Goal: Task Accomplishment & Management: Complete application form

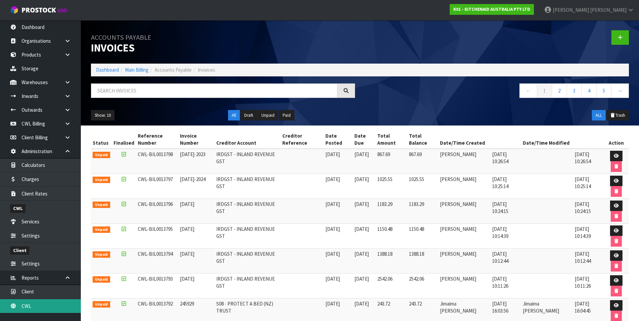
click at [58, 306] on link "CWL" at bounding box center [40, 306] width 81 height 14
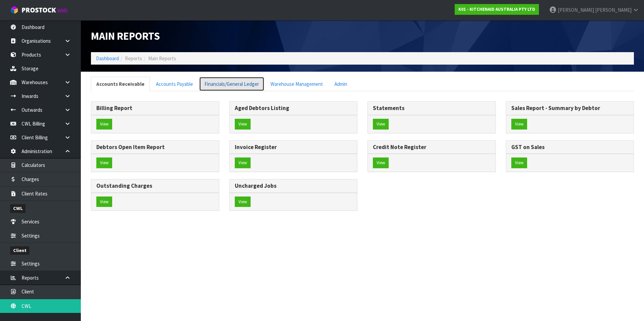
click at [248, 83] on link "Financials/General Ledger" at bounding box center [231, 84] width 65 height 14
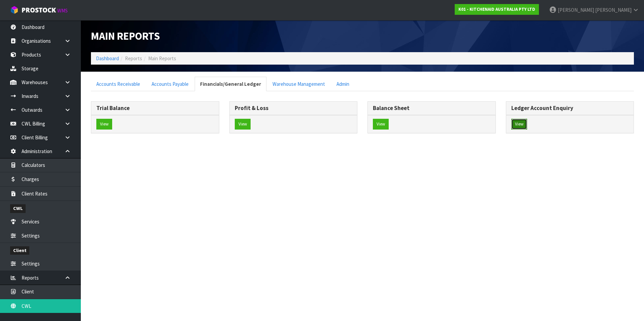
click at [522, 123] on button "View" at bounding box center [519, 124] width 16 height 11
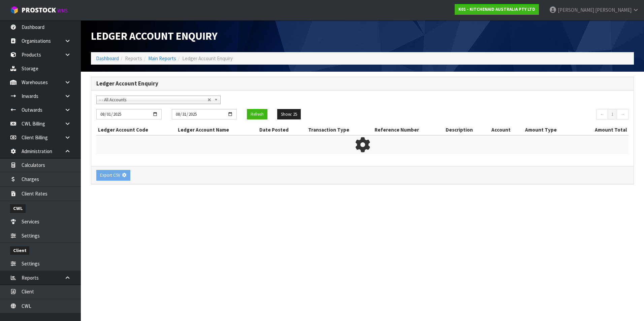
click at [127, 101] on span "- - All Accounts" at bounding box center [153, 100] width 108 height 8
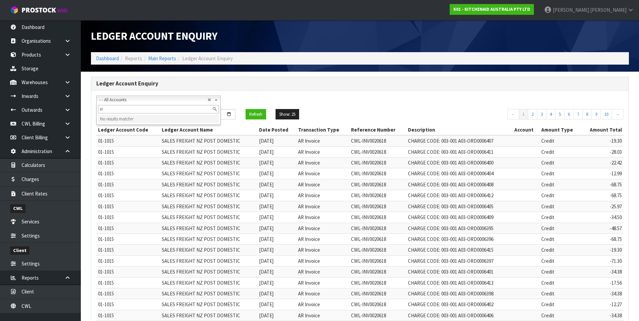
type input "r"
type input "d"
type input "r"
type input "rod"
click at [147, 117] on li "01-9540 - [PERSON_NAME] CURRENT ACCOUNT" at bounding box center [158, 119] width 121 height 8
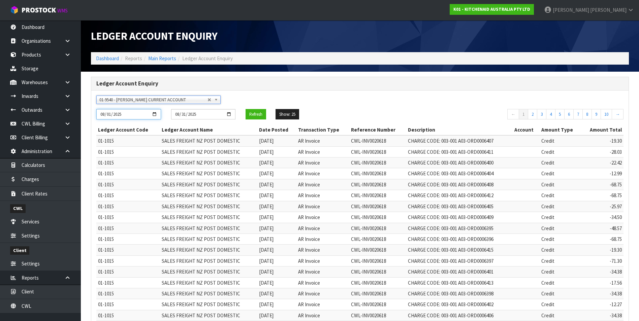
click at [154, 115] on input "2025-08-01" at bounding box center [128, 114] width 65 height 10
type input "[DATE]"
click at [258, 114] on button "Refresh" at bounding box center [255, 114] width 21 height 11
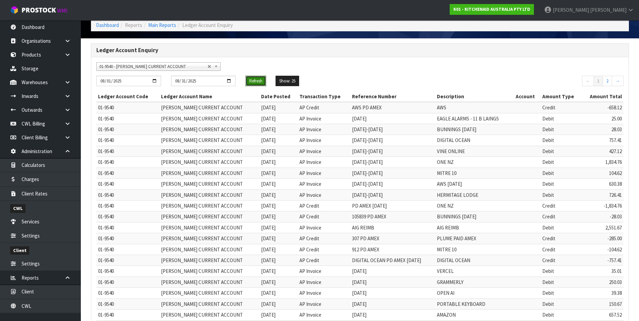
scroll to position [129, 0]
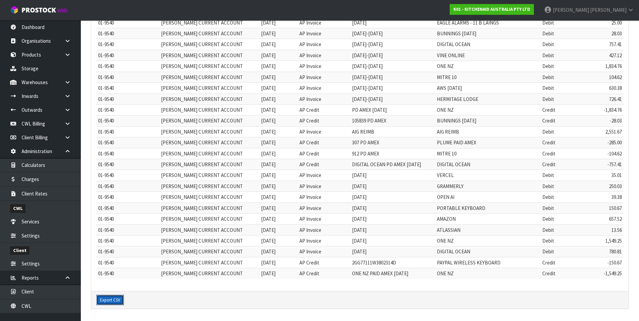
click at [110, 300] on button "Export CSV" at bounding box center [110, 300] width 28 height 11
click at [54, 305] on link "CWL" at bounding box center [40, 306] width 81 height 14
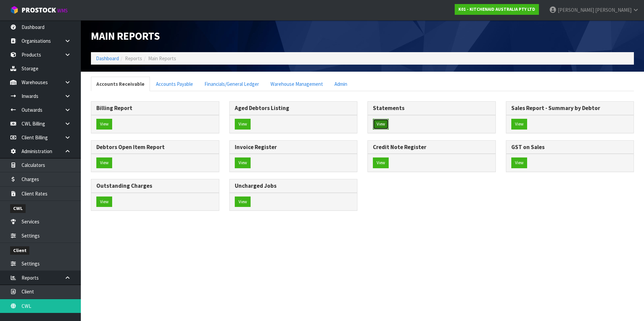
click at [377, 123] on button "View" at bounding box center [381, 124] width 16 height 11
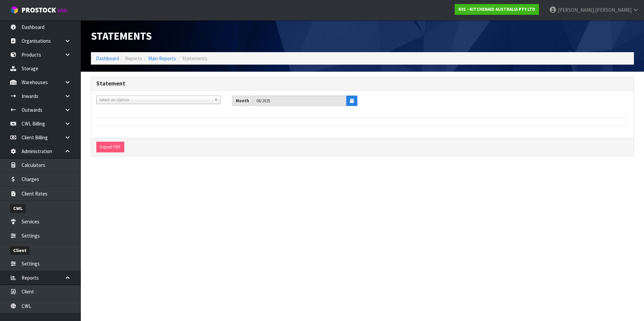
click at [128, 99] on span "Select an Option" at bounding box center [155, 100] width 112 height 8
type input "life"
click at [151, 119] on li "C11 - LIFE TIME BRANDS NZ PTY LTD" at bounding box center [158, 119] width 121 height 8
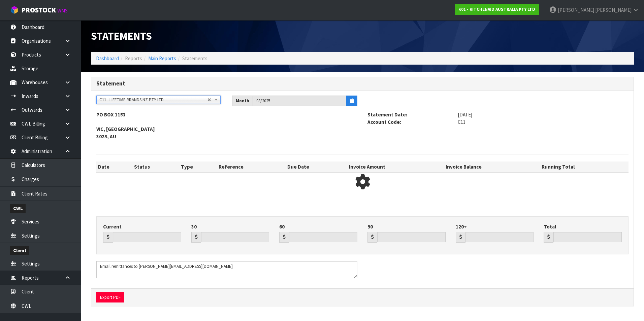
type input "14688.71"
type input "61928.43"
type input "0.00"
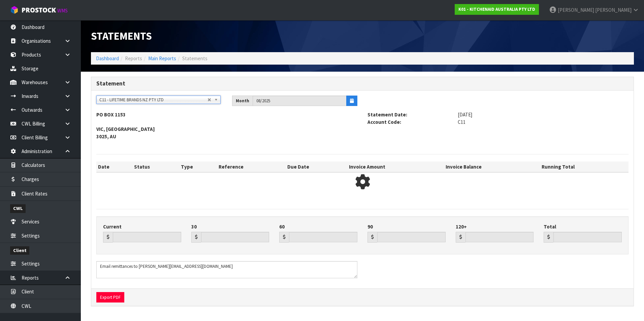
type input "76617.14"
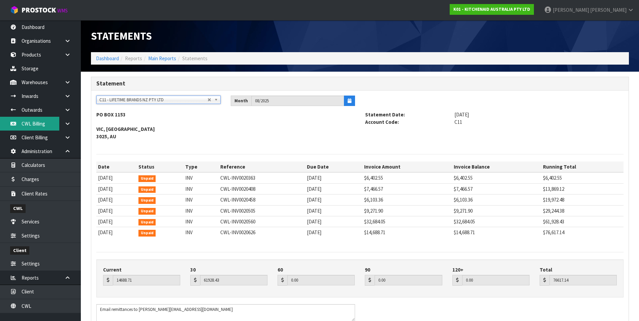
click at [36, 124] on link "CWL Billing" at bounding box center [40, 124] width 81 height 14
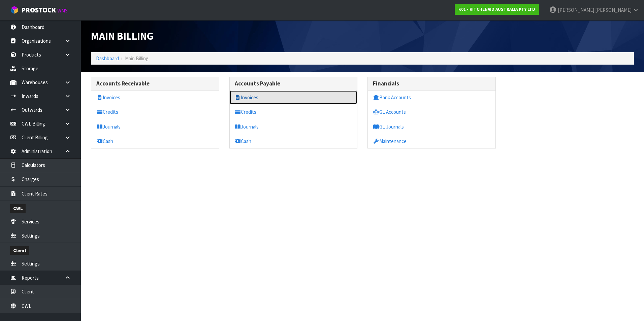
click at [253, 98] on link "Invoices" at bounding box center [294, 98] width 128 height 14
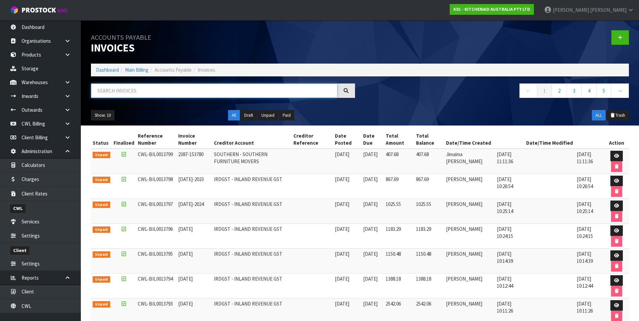
click at [144, 86] on input "text" at bounding box center [214, 91] width 246 height 14
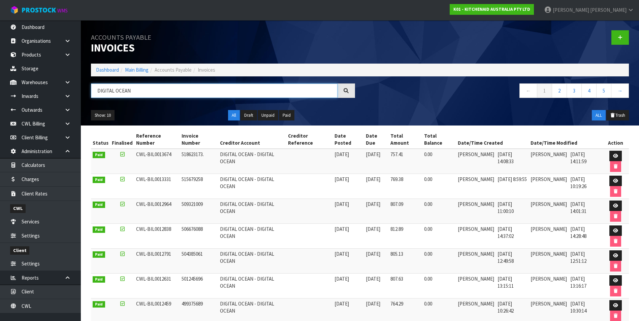
type input "DIGITAL OCEAN"
click at [616, 154] on icon at bounding box center [615, 156] width 5 height 4
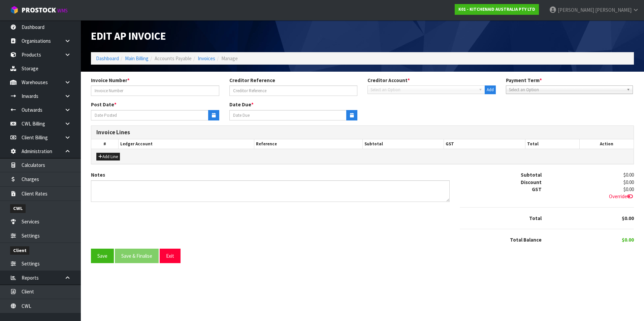
type input "518623173."
type input "[DATE]"
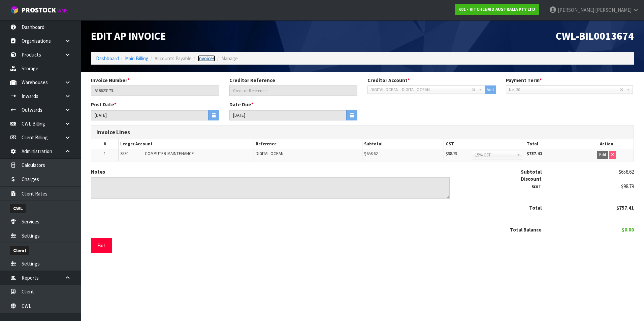
click at [209, 59] on link "Invoices" at bounding box center [207, 58] width 18 height 6
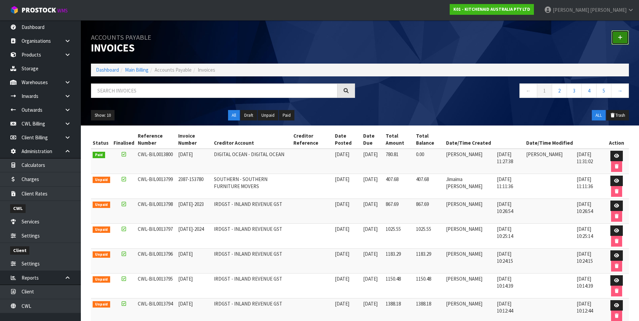
click at [622, 39] on icon at bounding box center [620, 37] width 5 height 5
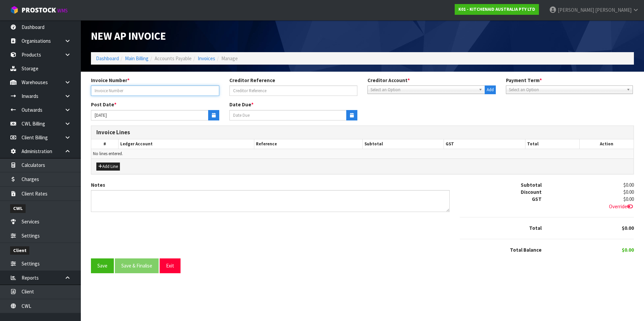
click at [143, 92] on input "text" at bounding box center [155, 91] width 128 height 10
click at [144, 93] on input "text" at bounding box center [155, 91] width 128 height 10
type input "VERCEL [DATE]"
click at [419, 90] on span "Select an Option" at bounding box center [422, 90] width 105 height 8
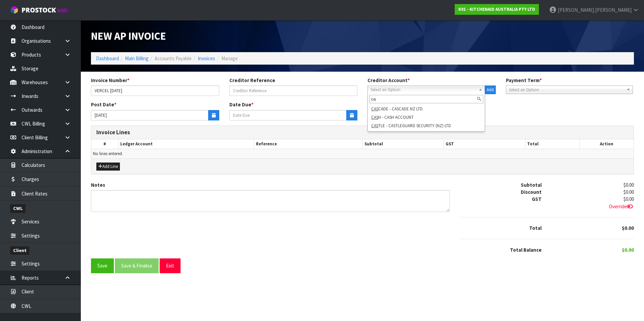
type input "c"
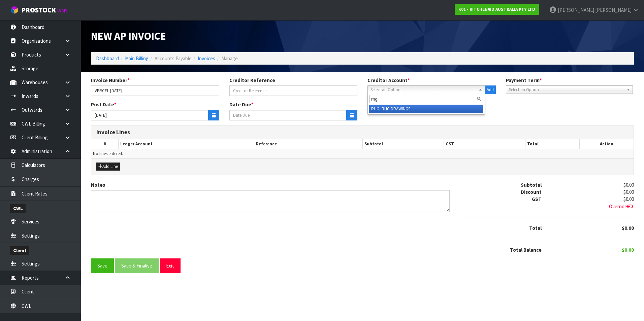
type input "rhg"
click at [418, 107] on li "RHG - RHG DRAWINGS" at bounding box center [426, 109] width 114 height 8
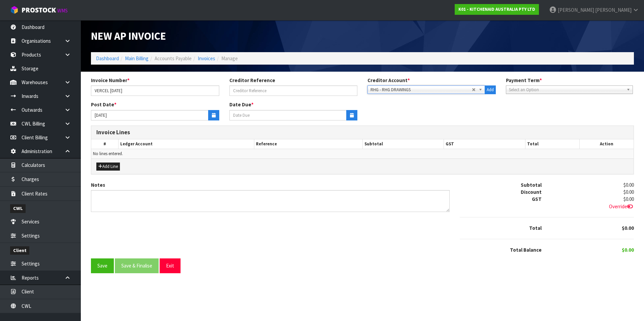
type input "[DATE]"
click at [210, 117] on button "button" at bounding box center [213, 115] width 11 height 10
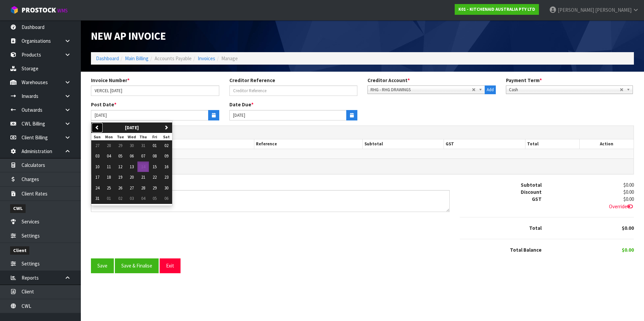
click at [100, 127] on button "previous" at bounding box center [97, 128] width 12 height 11
click at [124, 145] on button "01" at bounding box center [119, 145] width 11 height 11
type input "[DATE]"
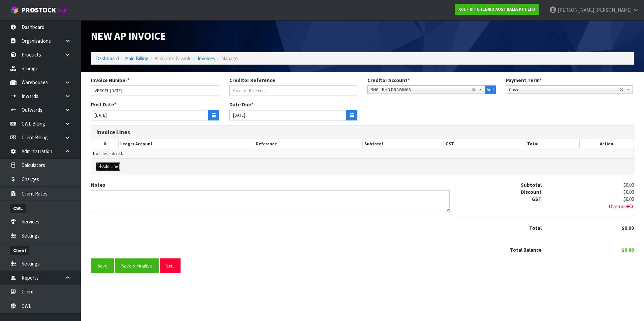
click at [115, 166] on button "Add Line" at bounding box center [108, 167] width 24 height 8
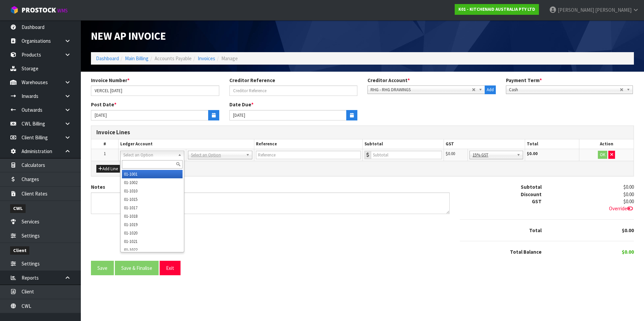
click at [141, 161] on input "text" at bounding box center [152, 164] width 61 height 8
click at [141, 168] on input "text" at bounding box center [152, 164] width 61 height 8
click at [136, 85] on div "Invoice Number * VERCEL [DATE]" at bounding box center [155, 86] width 138 height 19
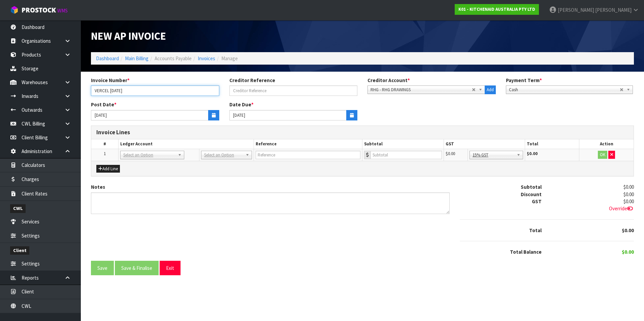
click at [129, 91] on input "VERCEL [DATE]" at bounding box center [155, 91] width 128 height 10
type input "V"
type input "[DATE]"
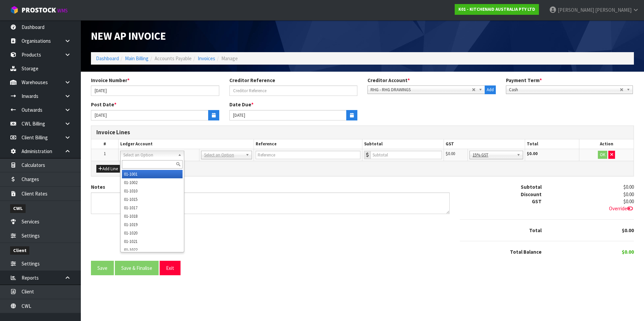
click at [141, 164] on input "text" at bounding box center [152, 164] width 61 height 8
type input "3530"
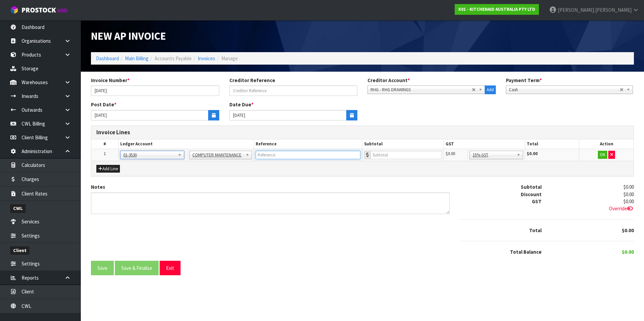
click at [301, 155] on input "text" at bounding box center [308, 155] width 105 height 8
type input "VERCEL"
type input "35.01"
click at [600, 156] on button "OK" at bounding box center [602, 155] width 9 height 8
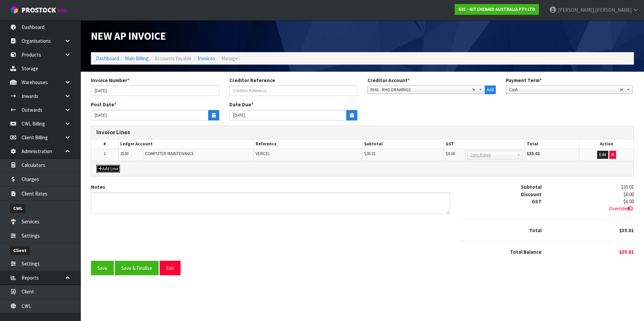
click at [111, 170] on button "Add Line" at bounding box center [108, 169] width 24 height 8
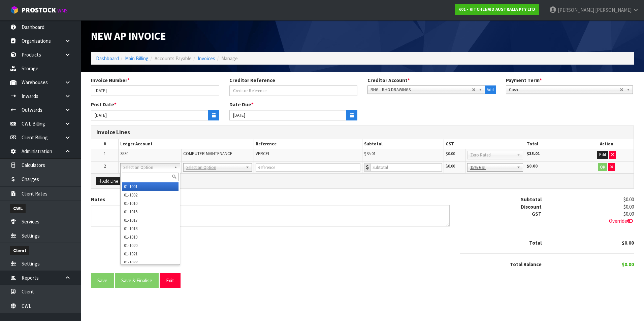
click at [130, 175] on input "text" at bounding box center [150, 177] width 57 height 8
type input "3530"
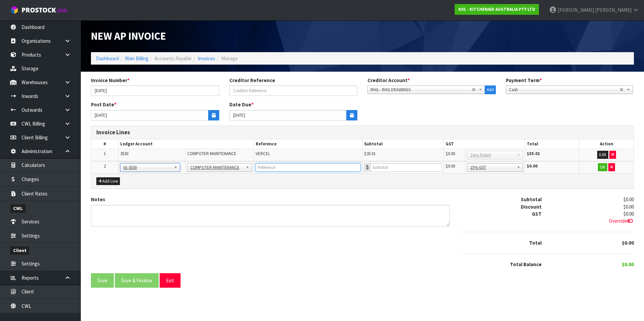
click at [270, 168] on input "text" at bounding box center [308, 167] width 105 height 8
click at [603, 155] on button "Edit" at bounding box center [602, 155] width 11 height 8
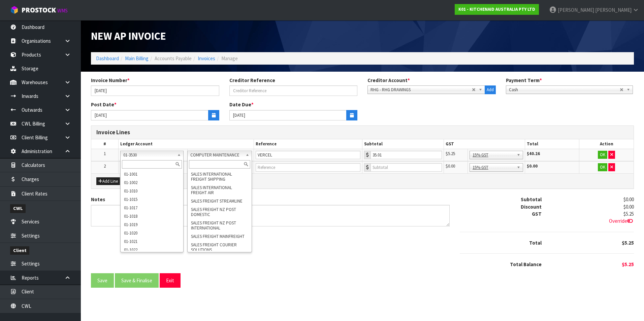
drag, startPoint x: 146, startPoint y: 164, endPoint x: 146, endPoint y: 160, distance: 4.4
click at [145, 163] on input "text" at bounding box center [152, 164] width 60 height 8
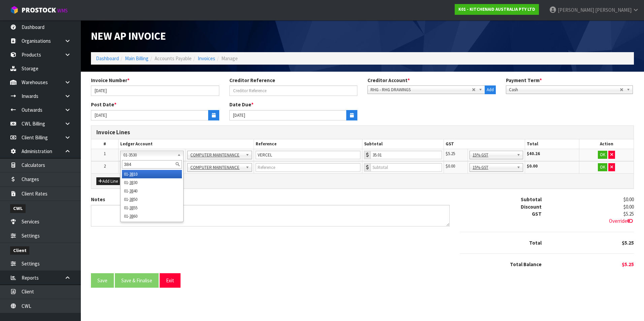
type input "3840"
click at [129, 178] on input "text" at bounding box center [150, 177] width 57 height 8
type input "3840"
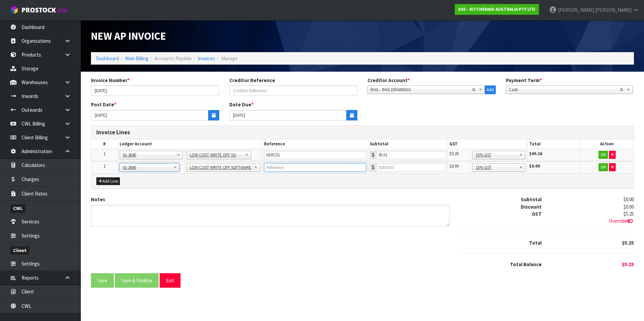
click at [299, 167] on input "text" at bounding box center [315, 167] width 102 height 8
type input "GRAMMERLY"
drag, startPoint x: 374, startPoint y: 195, endPoint x: 388, endPoint y: 179, distance: 21.0
click at [375, 193] on div "Invoice Lines # Ledger Account Reference Subtotal GST Total Action 1 01-1001 01…" at bounding box center [362, 161] width 553 height 70
click at [391, 169] on input "number" at bounding box center [410, 167] width 69 height 8
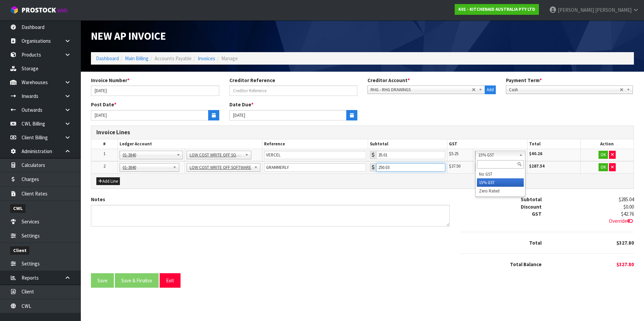
type input "250.03"
drag, startPoint x: 515, startPoint y: 189, endPoint x: 519, endPoint y: 177, distance: 13.3
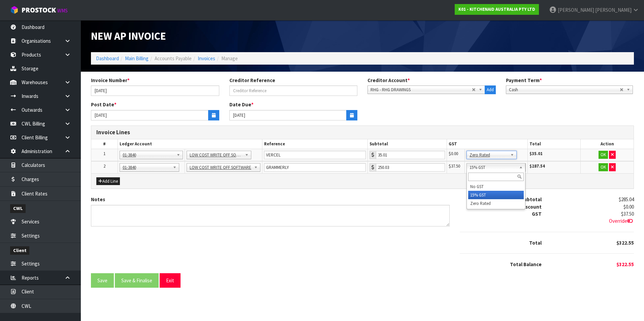
drag, startPoint x: 523, startPoint y: 167, endPoint x: 521, endPoint y: 178, distance: 11.2
drag, startPoint x: 517, startPoint y: 203, endPoint x: 580, endPoint y: 163, distance: 74.7
drag, startPoint x: 600, startPoint y: 154, endPoint x: 602, endPoint y: 165, distance: 11.4
click at [600, 156] on button "OK" at bounding box center [602, 155] width 9 height 8
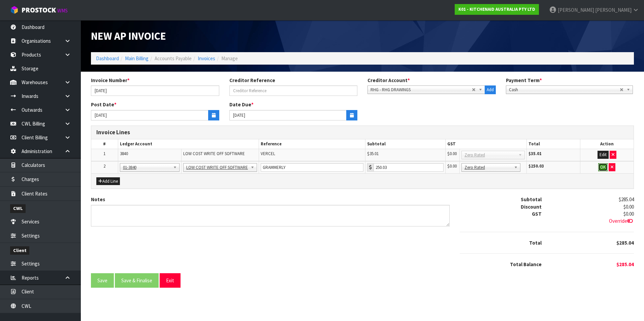
click at [602, 165] on button "OK" at bounding box center [602, 167] width 9 height 8
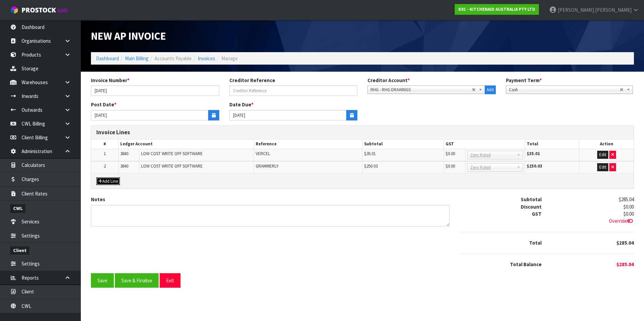
click at [112, 178] on button "Add Line" at bounding box center [108, 181] width 24 height 8
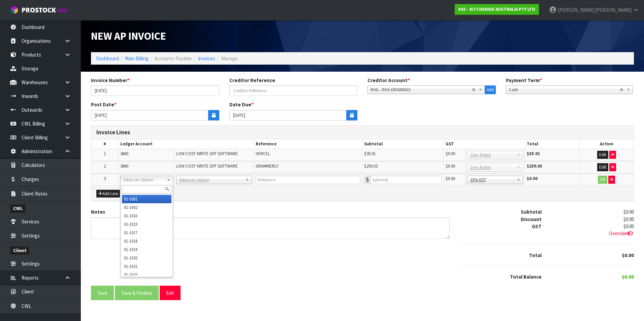
drag, startPoint x: 129, startPoint y: 190, endPoint x: 126, endPoint y: 187, distance: 3.6
click at [128, 189] on input "text" at bounding box center [147, 189] width 50 height 8
type input "3840"
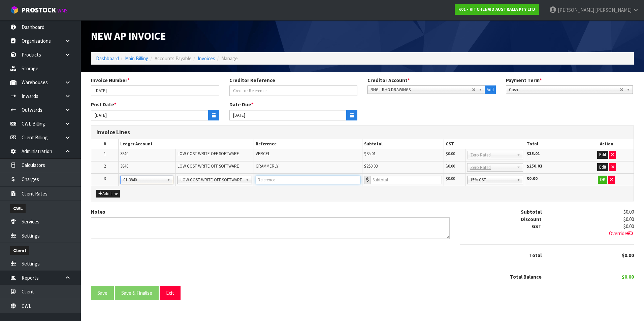
click at [269, 182] on input "text" at bounding box center [308, 180] width 105 height 8
type input "OPEN AI"
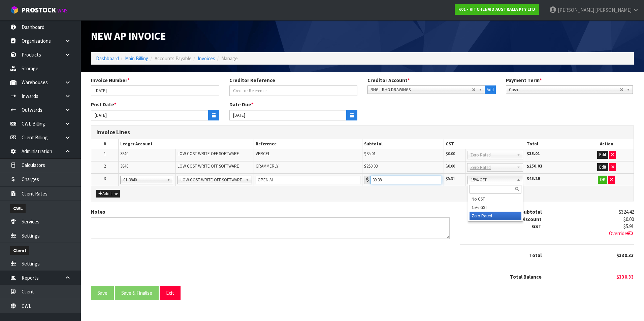
type input "39.38"
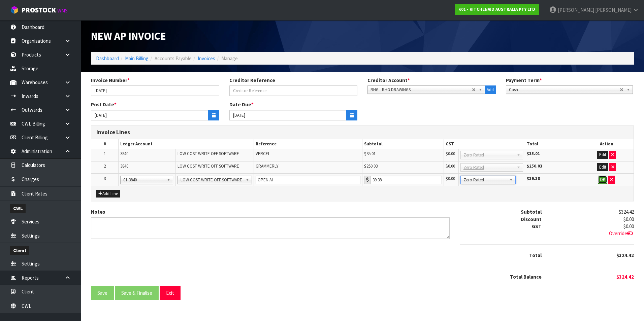
click at [599, 180] on button "OK" at bounding box center [602, 180] width 9 height 8
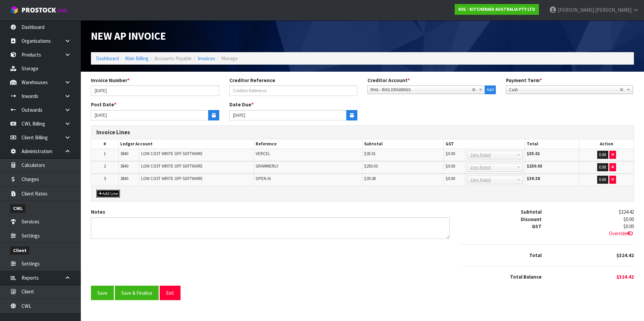
click at [110, 194] on button "Add Line" at bounding box center [108, 194] width 24 height 8
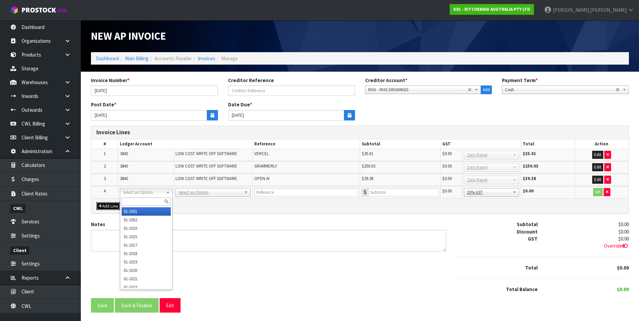
drag, startPoint x: 132, startPoint y: 194, endPoint x: 130, endPoint y: 198, distance: 4.5
click at [129, 198] on input "text" at bounding box center [146, 202] width 49 height 8
type input "3"
click at [127, 203] on input "text" at bounding box center [146, 202] width 49 height 8
type input "3530"
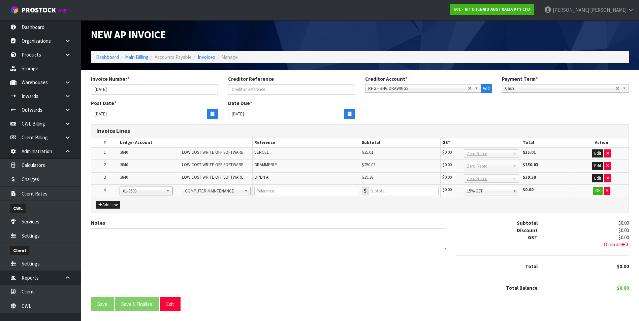
scroll to position [2, 0]
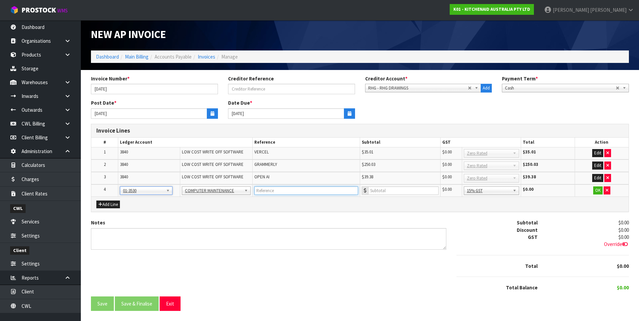
click at [306, 194] on input "text" at bounding box center [306, 191] width 104 height 8
type input "AMAZON"
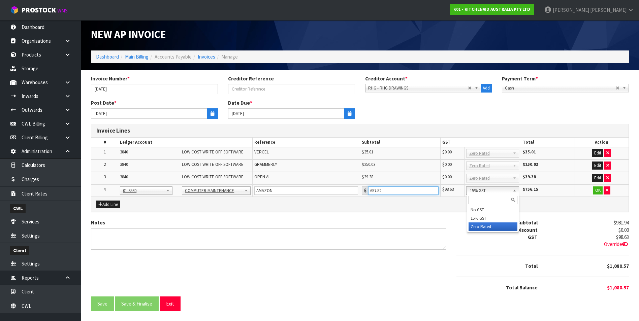
type input "657.52"
click at [594, 192] on button "OK" at bounding box center [597, 191] width 9 height 8
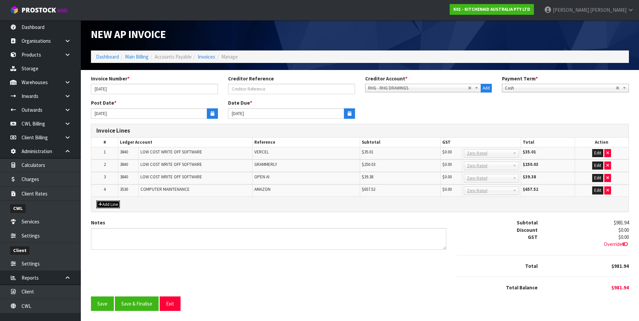
click at [102, 205] on icon "button" at bounding box center [100, 204] width 4 height 4
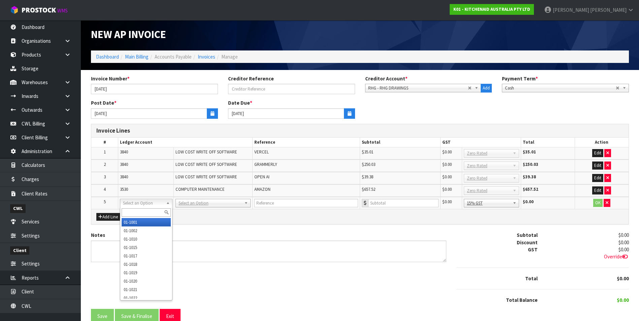
click at [128, 211] on input "text" at bounding box center [146, 212] width 49 height 8
type input "3840"
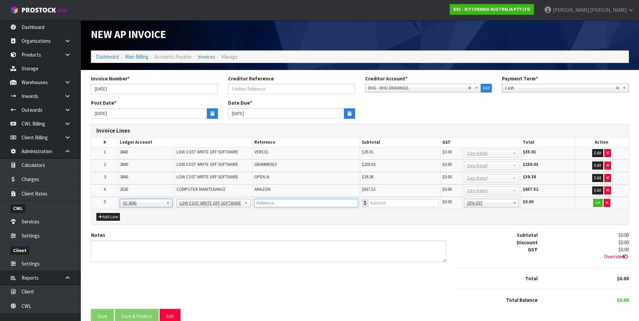
click at [274, 204] on input "text" at bounding box center [306, 203] width 104 height 8
type input "ATLASSIAN"
type input "13.56"
click at [596, 204] on button "OK" at bounding box center [597, 203] width 9 height 8
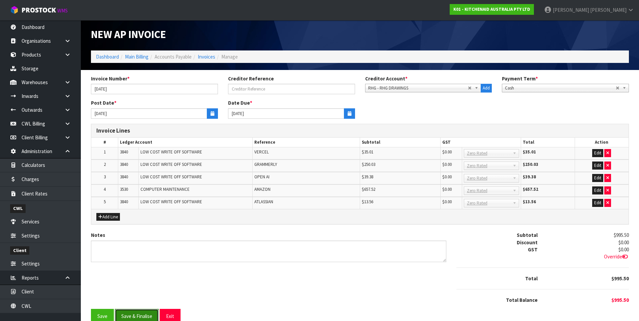
click at [143, 316] on button "Save & Finalise" at bounding box center [137, 316] width 44 height 14
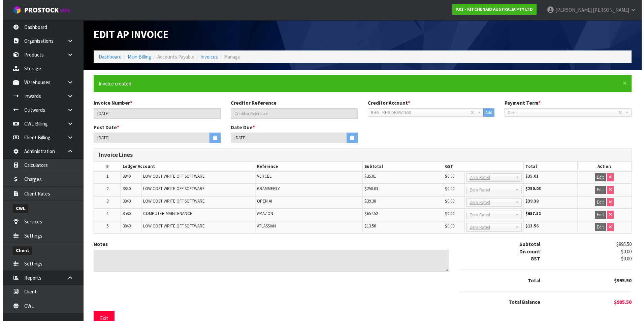
scroll to position [0, 0]
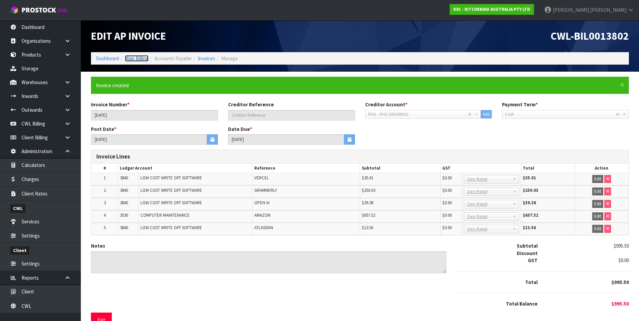
click at [144, 60] on link "Main Billing" at bounding box center [137, 58] width 24 height 6
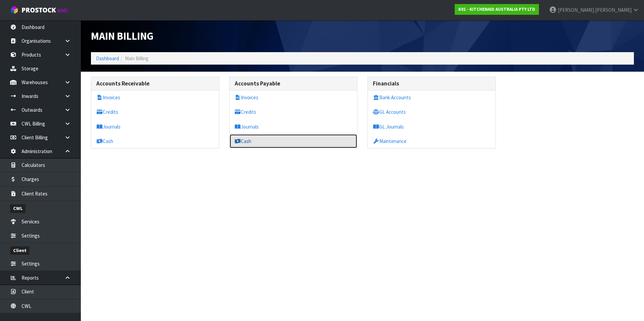
click at [252, 143] on link "Cash" at bounding box center [294, 141] width 128 height 14
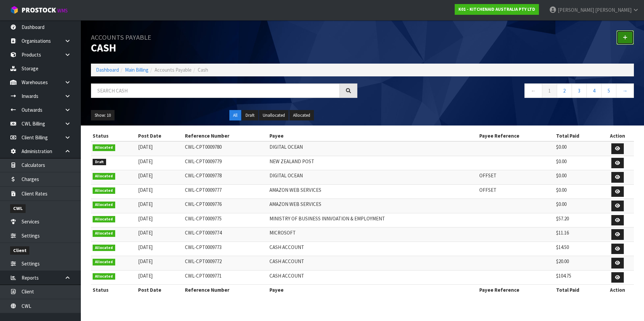
click at [621, 34] on link at bounding box center [625, 37] width 18 height 14
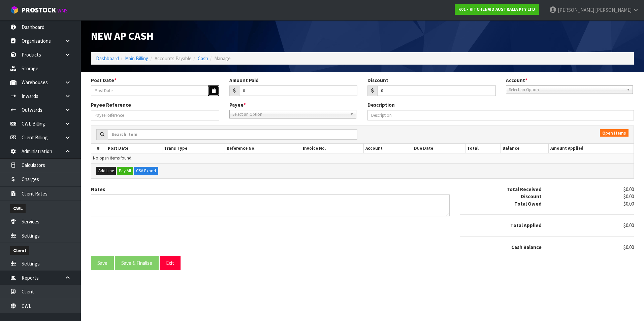
click at [213, 92] on icon "button" at bounding box center [214, 91] width 4 height 4
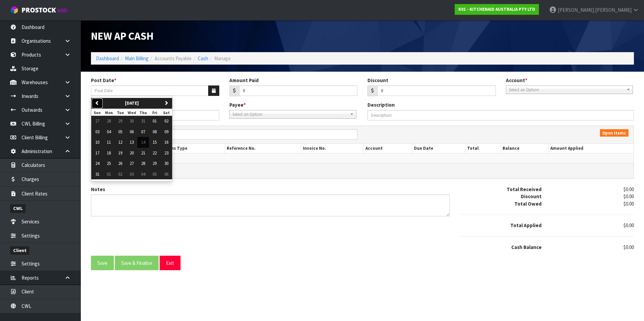
click at [98, 104] on icon "button" at bounding box center [97, 103] width 4 height 4
click at [125, 122] on button "01" at bounding box center [119, 121] width 11 height 11
type input "[DATE]"
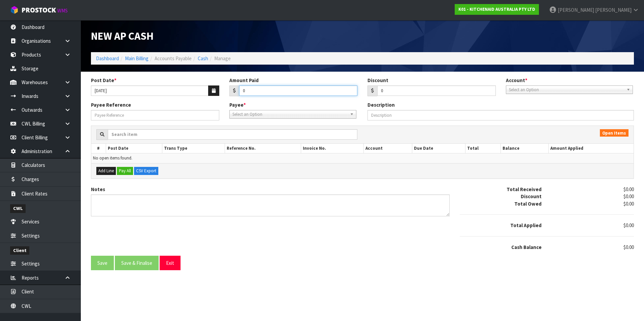
click at [261, 91] on input "0" at bounding box center [298, 91] width 119 height 10
type input "995.50"
click at [519, 91] on span "Select an Option" at bounding box center [566, 90] width 115 height 8
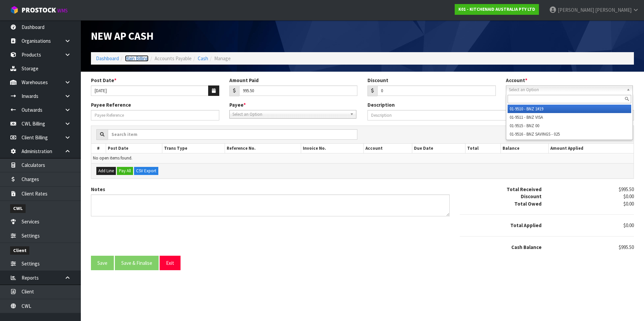
click at [137, 58] on link "Main Billing" at bounding box center [137, 58] width 24 height 6
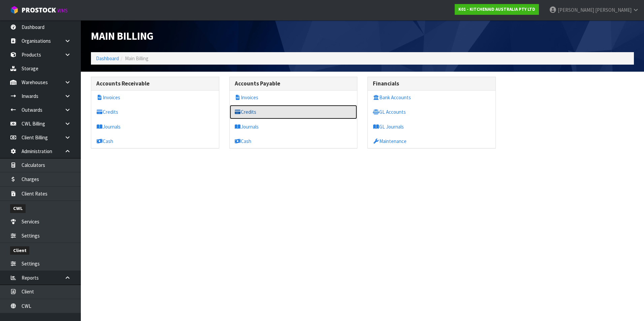
click at [252, 109] on link "Credits" at bounding box center [294, 112] width 128 height 14
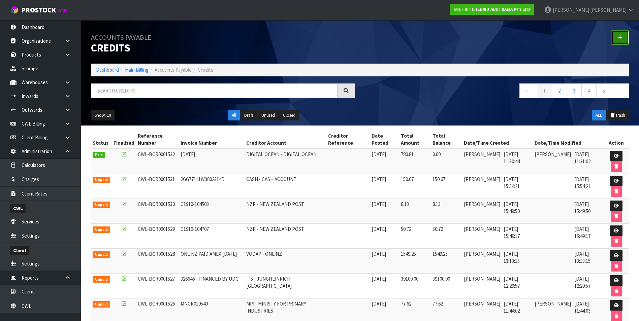
click at [621, 38] on icon at bounding box center [620, 37] width 5 height 5
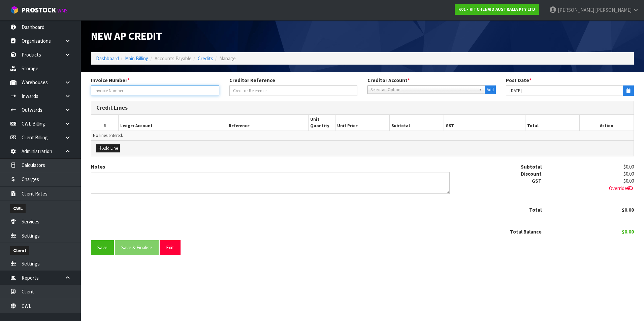
click at [122, 92] on input "text" at bounding box center [155, 91] width 128 height 10
type input "SOFTWARE COSTS PAID ON AMEX"
click at [406, 91] on span "Select an Option" at bounding box center [422, 90] width 105 height 8
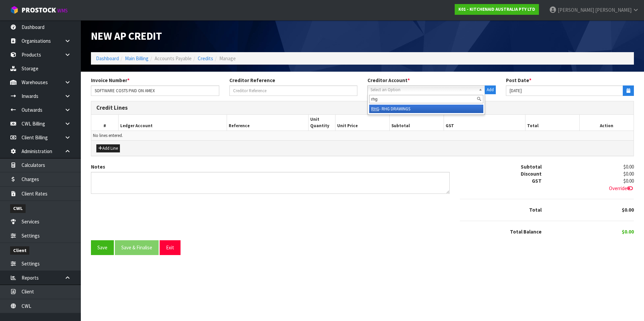
type input "rhg"
click at [408, 109] on li "RHG - RHG DRAWINGS" at bounding box center [426, 109] width 114 height 8
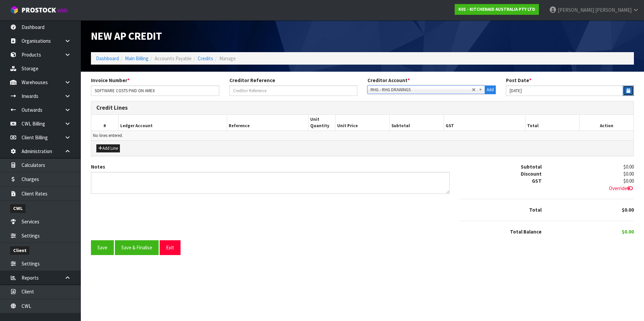
click at [628, 89] on icon "button" at bounding box center [628, 91] width 4 height 4
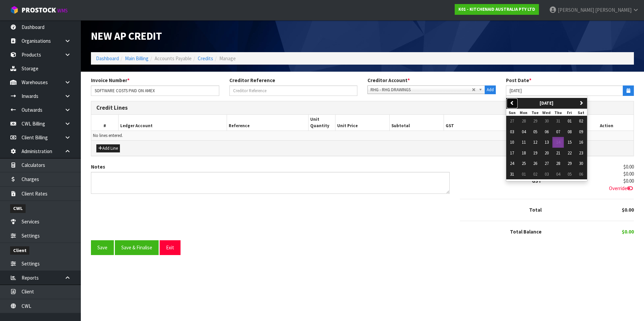
click at [513, 102] on icon "button" at bounding box center [512, 103] width 4 height 4
click at [536, 122] on span "01" at bounding box center [535, 121] width 4 height 6
type input "[DATE]"
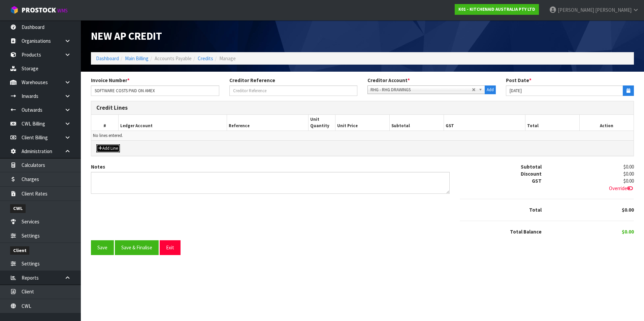
click at [109, 146] on button "Add Line" at bounding box center [108, 148] width 24 height 8
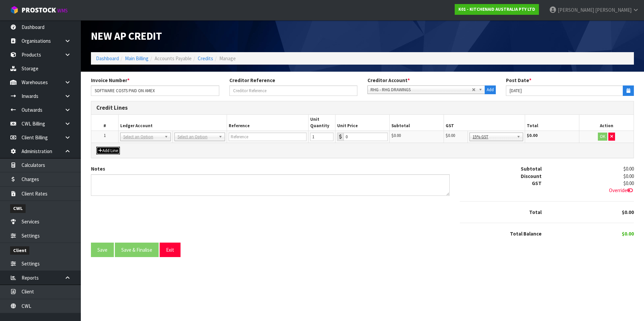
drag, startPoint x: 142, startPoint y: 138, endPoint x: 140, endPoint y: 145, distance: 7.0
click at [139, 146] on input "text" at bounding box center [145, 146] width 47 height 8
type input "9540"
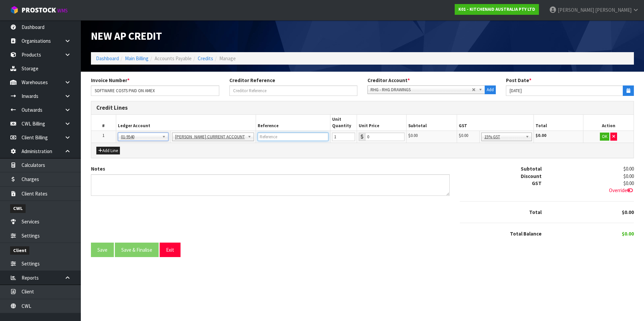
click at [289, 137] on input "text" at bounding box center [293, 137] width 71 height 8
type input "VERCEL, GRAMMERLY, OPEN AI, AMAZON, ATLASSIAN"
type input "995.50"
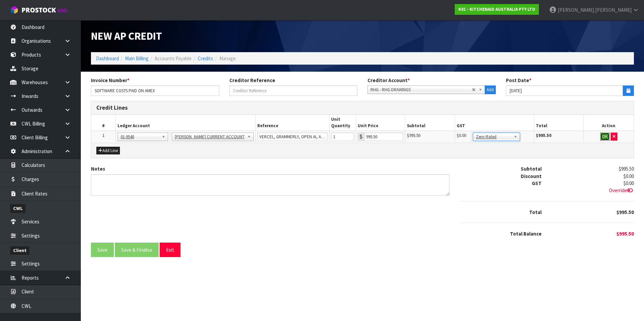
click at [604, 136] on button "OK" at bounding box center [604, 137] width 9 height 8
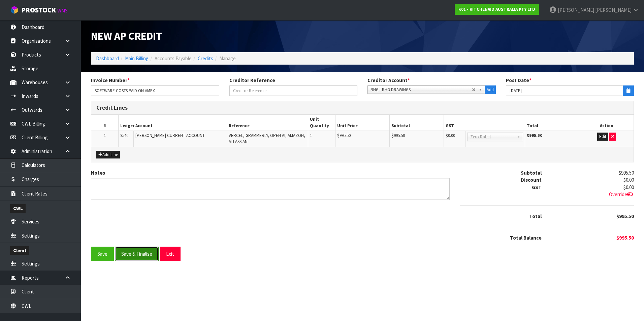
click at [153, 252] on button "Save & Finalise" at bounding box center [137, 254] width 44 height 14
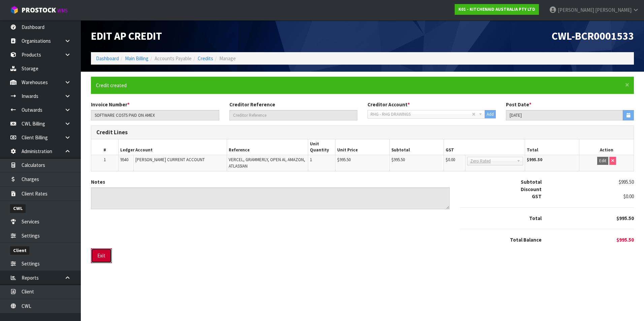
click at [106, 257] on button "Exit" at bounding box center [101, 256] width 21 height 14
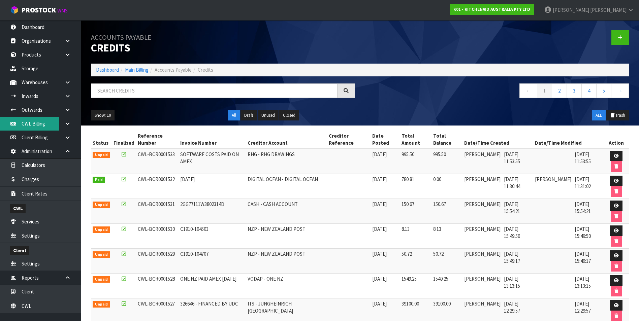
click at [38, 124] on link "CWL Billing" at bounding box center [40, 124] width 81 height 14
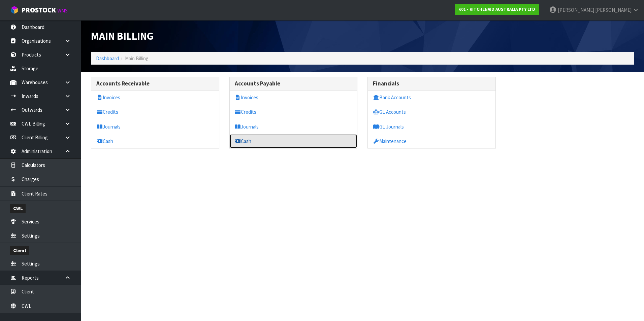
click at [273, 141] on link "Cash" at bounding box center [294, 141] width 128 height 14
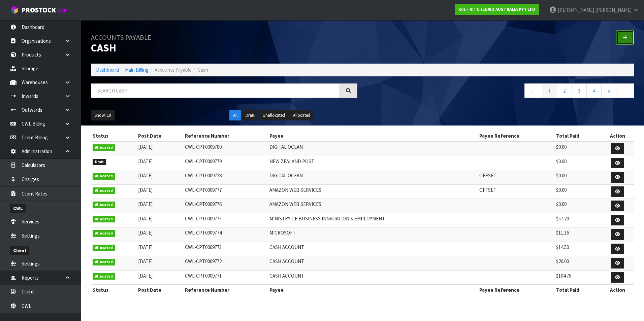
click at [627, 39] on link at bounding box center [625, 37] width 18 height 14
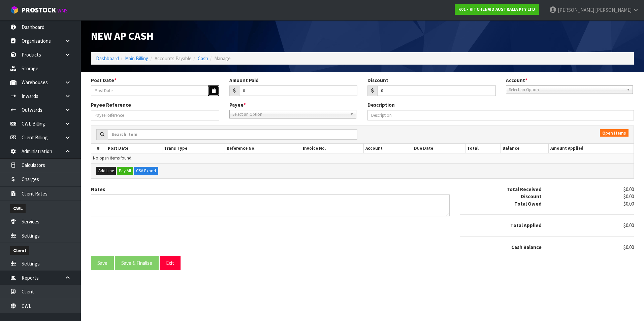
click at [215, 91] on icon "button" at bounding box center [214, 91] width 4 height 4
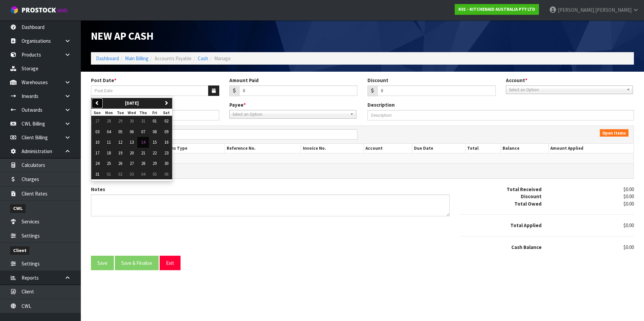
click at [100, 102] on button "previous" at bounding box center [97, 103] width 12 height 11
click at [123, 121] on button "01" at bounding box center [119, 121] width 11 height 11
type input "[DATE]"
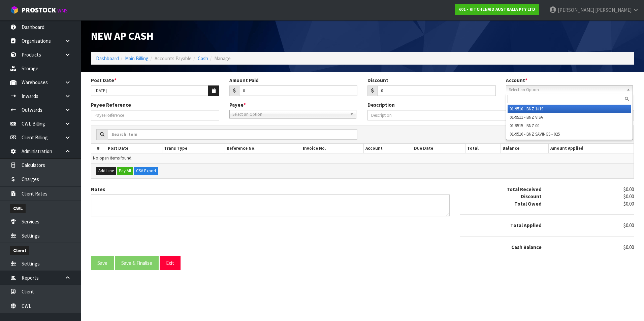
click at [518, 90] on span "Select an Option" at bounding box center [566, 90] width 115 height 8
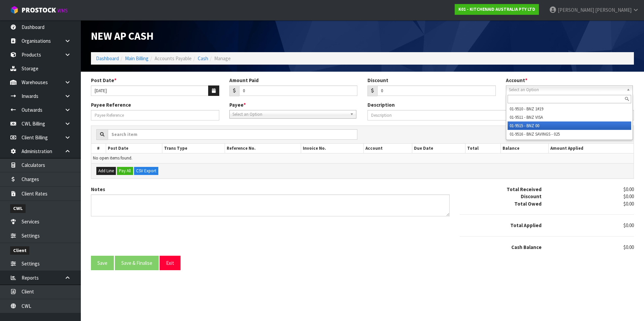
click at [524, 124] on li "01-9515 - BNZ 00" at bounding box center [569, 126] width 124 height 8
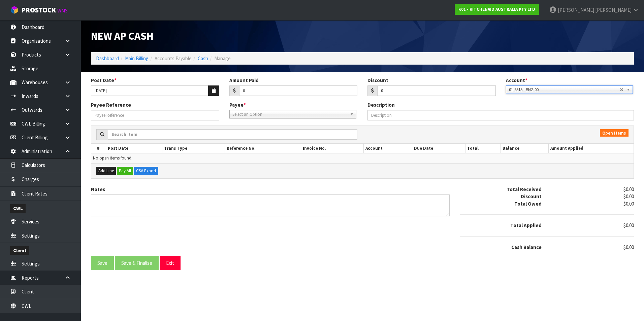
click at [285, 113] on span "Select an Option" at bounding box center [289, 114] width 115 height 8
type input "rhg"
click at [277, 134] on li "RHG - RHG DRAWINGS" at bounding box center [293, 133] width 124 height 8
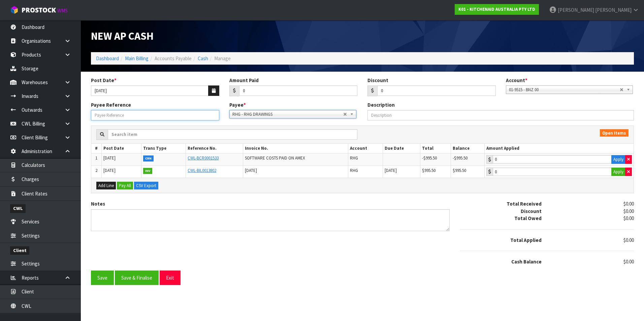
click at [128, 119] on input "Payee Reference" at bounding box center [155, 115] width 128 height 10
type input "OFFSET"
click at [614, 162] on button "Apply" at bounding box center [618, 159] width 14 height 9
type input "-995.5"
click at [615, 173] on button "Apply" at bounding box center [618, 172] width 14 height 9
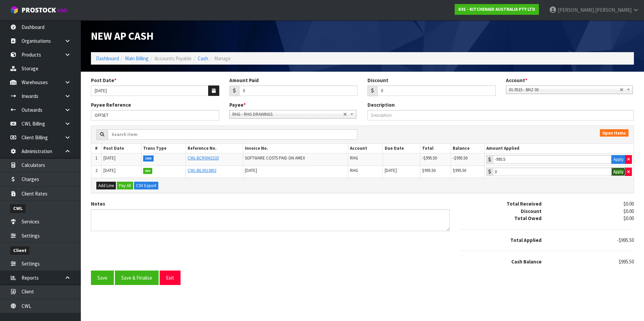
type input "995.5"
click at [145, 278] on button "Save & Finalise" at bounding box center [137, 278] width 44 height 14
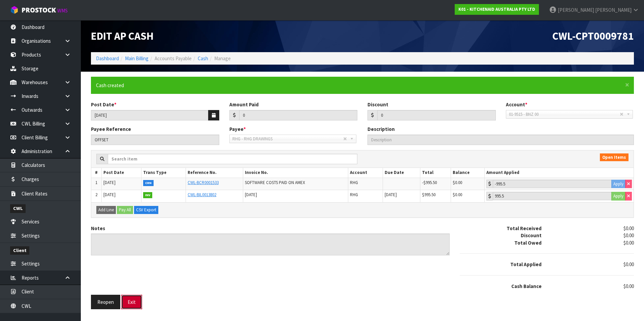
click at [138, 299] on button "Exit" at bounding box center [131, 302] width 21 height 14
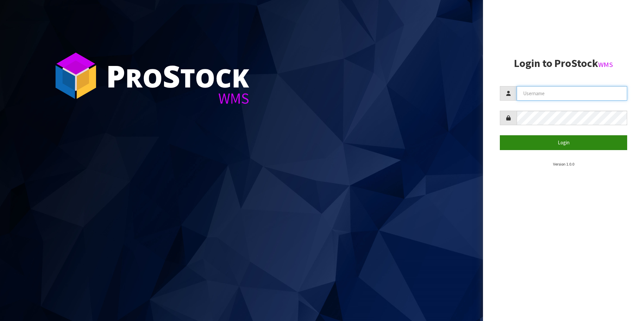
type input "[PERSON_NAME][EMAIL_ADDRESS][DOMAIN_NAME]"
click at [563, 142] on button "Login" at bounding box center [563, 142] width 127 height 14
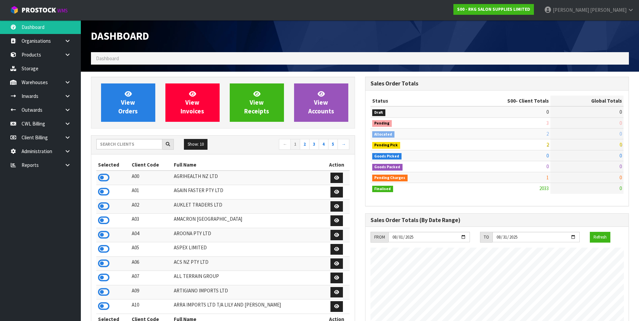
scroll to position [510, 274]
click at [37, 124] on link "CWL Billing" at bounding box center [40, 124] width 81 height 14
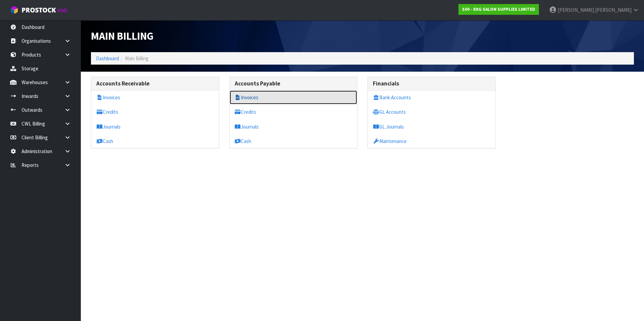
click at [244, 96] on link "Invoices" at bounding box center [294, 98] width 128 height 14
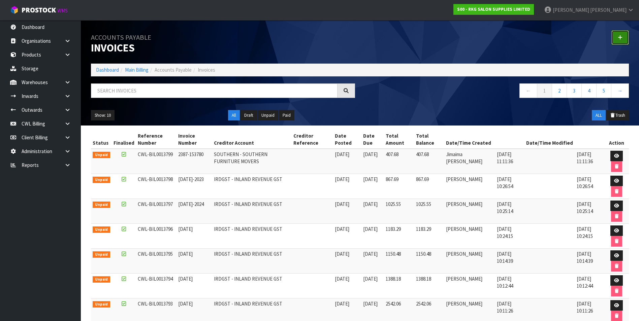
drag, startPoint x: 624, startPoint y: 37, endPoint x: 589, endPoint y: 36, distance: 34.4
click at [623, 36] on link at bounding box center [620, 37] width 18 height 14
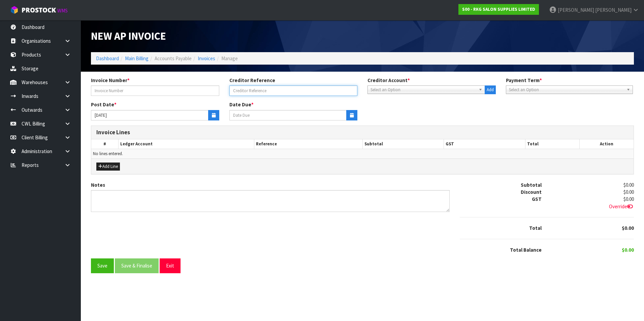
click at [256, 91] on input "Invoice Number *" at bounding box center [293, 91] width 128 height 10
drag, startPoint x: 366, startPoint y: 90, endPoint x: 374, endPoint y: 92, distance: 8.3
click at [366, 90] on div "Creditor Account * 1STCALL - 1ST CALL RECRUITMENT A00 - AGRIHEALTH NZ LTD A01 -…" at bounding box center [431, 86] width 138 height 18
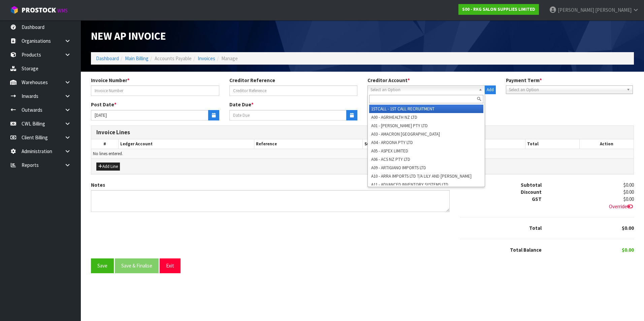
click at [394, 92] on span "Select an Option" at bounding box center [422, 90] width 105 height 8
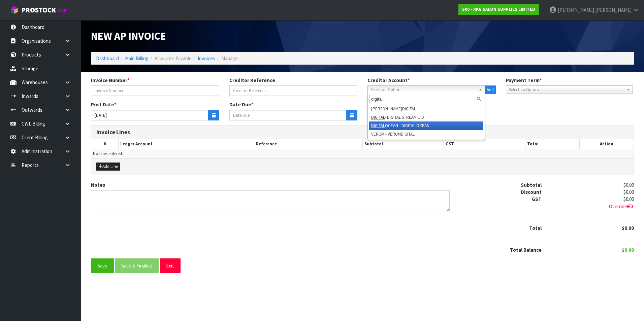
type input "digital"
click at [409, 128] on li "DIGITAL OCEAN - DIGITAL OCEAN" at bounding box center [426, 126] width 114 height 8
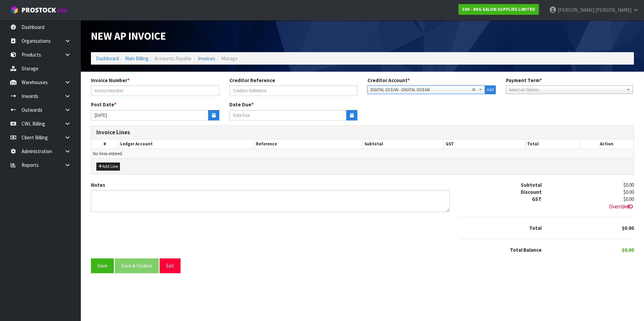
type input "13/09/2025"
click at [213, 116] on icon "button" at bounding box center [214, 115] width 4 height 4
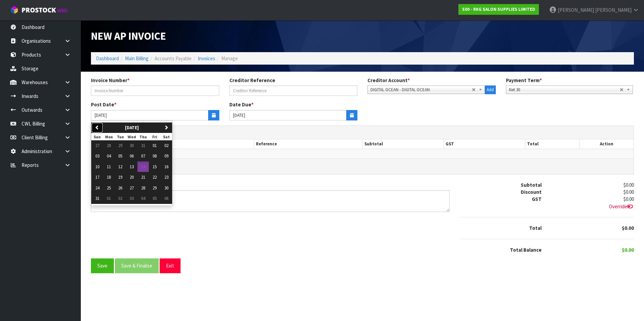
click at [98, 129] on icon "button" at bounding box center [97, 127] width 4 height 4
click at [119, 146] on span "01" at bounding box center [120, 146] width 4 height 6
type input "[DATE]"
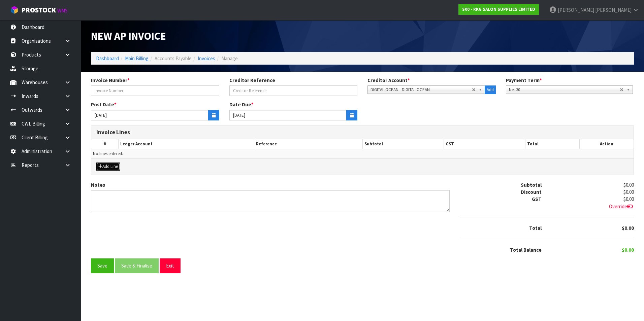
click at [108, 164] on button "Add Line" at bounding box center [108, 167] width 24 height 8
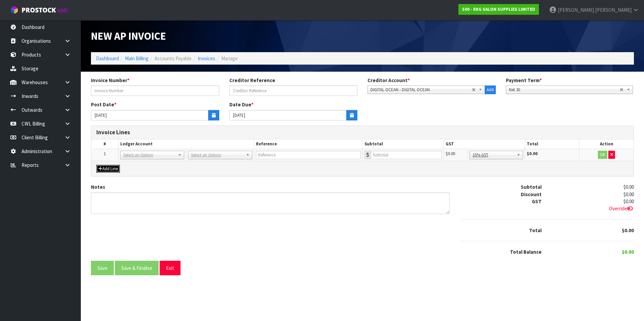
drag, startPoint x: 144, startPoint y: 158, endPoint x: 143, endPoint y: 165, distance: 6.4
click at [143, 165] on input "text" at bounding box center [152, 164] width 61 height 8
type input "3530"
click at [290, 155] on input "text" at bounding box center [308, 155] width 105 height 8
type input "DIGITAL OCEAN"
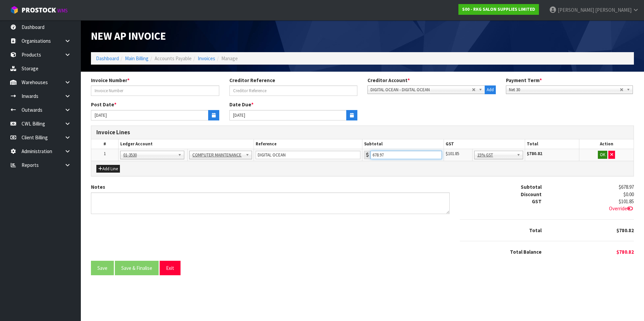
type input "678.97"
click at [601, 156] on button "OK" at bounding box center [602, 155] width 9 height 8
click at [104, 268] on button "Save" at bounding box center [102, 268] width 23 height 14
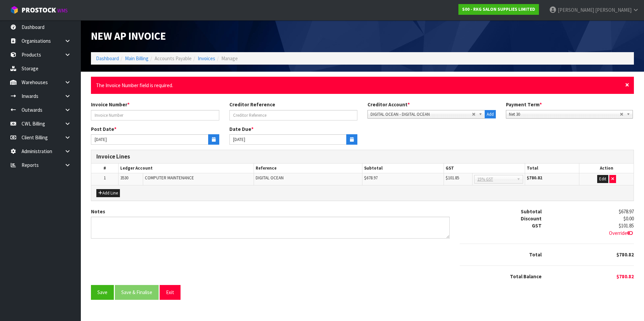
drag, startPoint x: 627, startPoint y: 86, endPoint x: 587, endPoint y: 85, distance: 39.4
click at [626, 85] on span "×" at bounding box center [627, 84] width 4 height 9
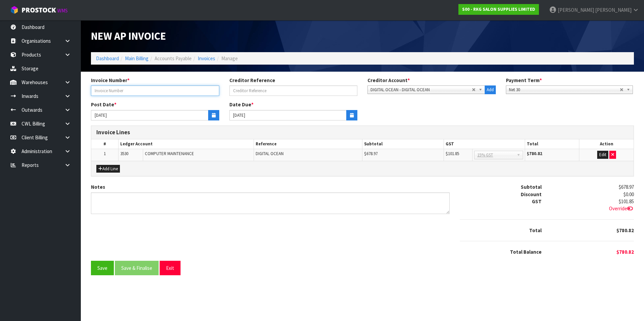
click at [168, 89] on input "text" at bounding box center [155, 91] width 128 height 10
type input "[DATE]"
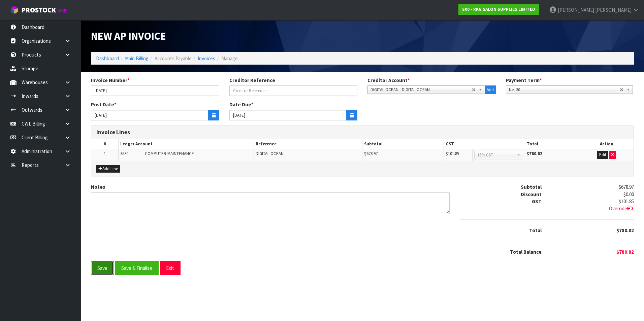
click at [98, 269] on button "Save" at bounding box center [102, 268] width 23 height 14
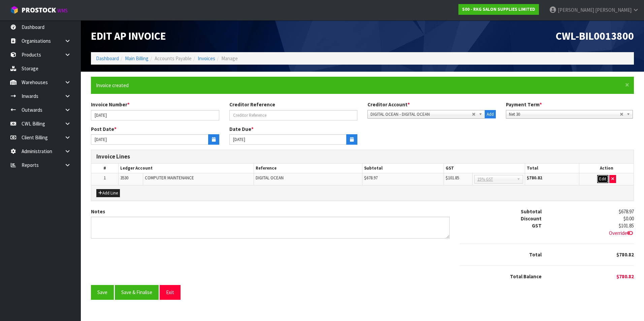
click at [604, 178] on button "Edit" at bounding box center [602, 179] width 11 height 8
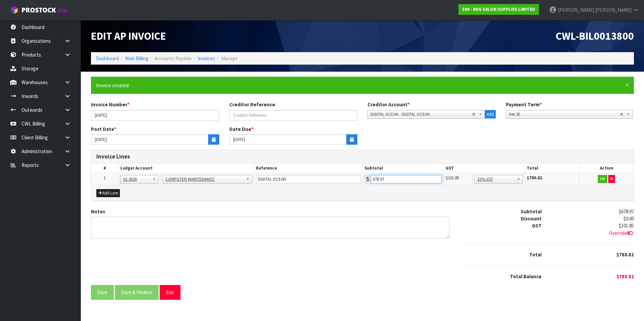
click at [401, 183] on input "678.97" at bounding box center [406, 179] width 71 height 8
type input "678.96"
click at [602, 179] on button "OK" at bounding box center [602, 179] width 9 height 8
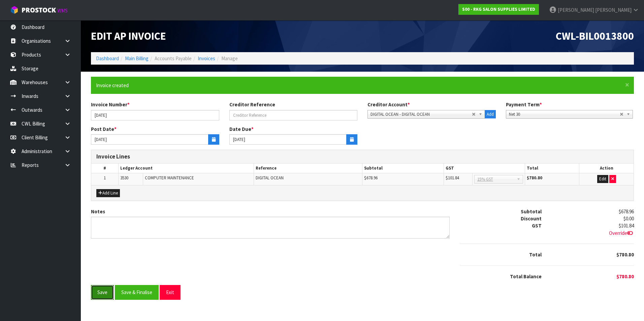
click at [107, 292] on button "Save" at bounding box center [102, 292] width 23 height 14
click at [622, 232] on span "Override" at bounding box center [621, 233] width 25 height 6
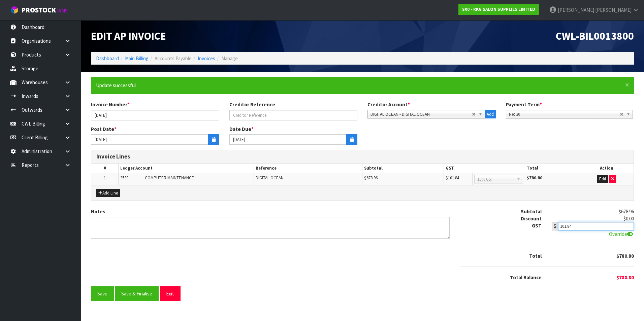
click at [579, 227] on input "101.84" at bounding box center [596, 226] width 76 height 8
type input "101.85"
click at [102, 297] on button "Save" at bounding box center [102, 294] width 23 height 14
click at [142, 293] on button "Save & Finalise" at bounding box center [137, 294] width 44 height 14
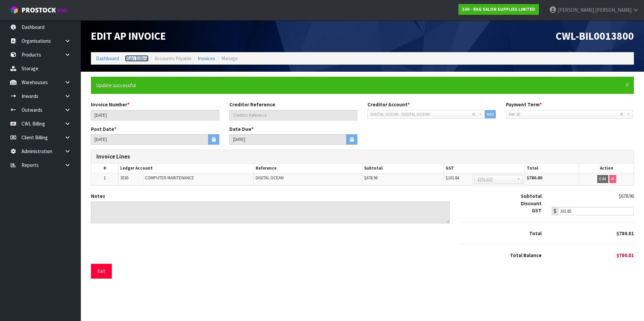
click at [142, 60] on link "Main Billing" at bounding box center [137, 58] width 24 height 6
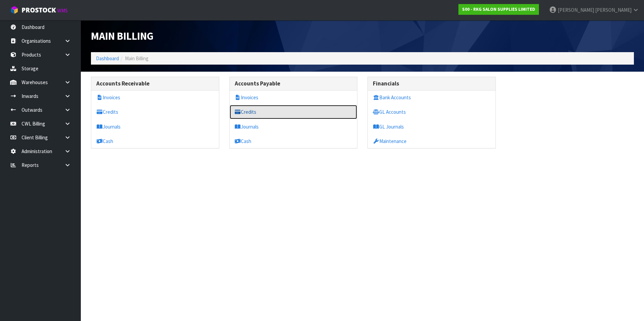
click at [254, 114] on link "Credits" at bounding box center [294, 112] width 128 height 14
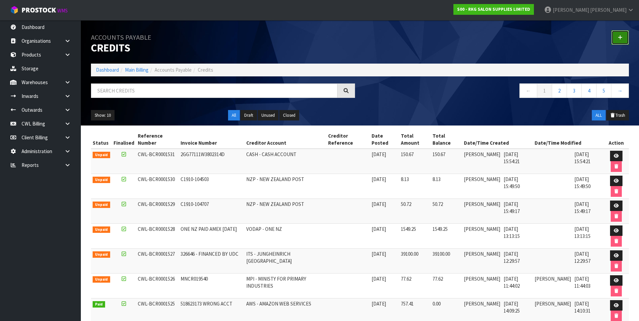
click at [623, 37] on link at bounding box center [620, 37] width 18 height 14
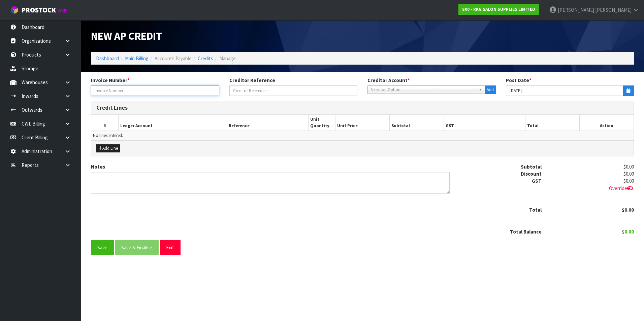
click at [158, 93] on input "text" at bounding box center [155, 91] width 128 height 10
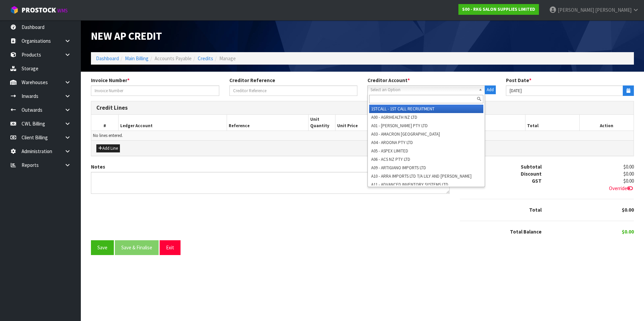
click at [408, 91] on span "Select an Option" at bounding box center [422, 90] width 105 height 8
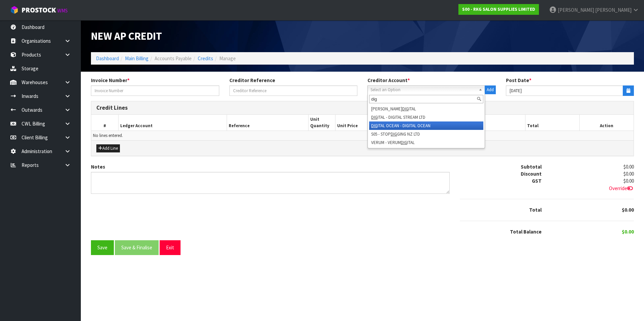
type input "dig"
click at [421, 123] on li "DIG ITAL OCEAN - DIGITAL OCEAN" at bounding box center [426, 126] width 114 height 8
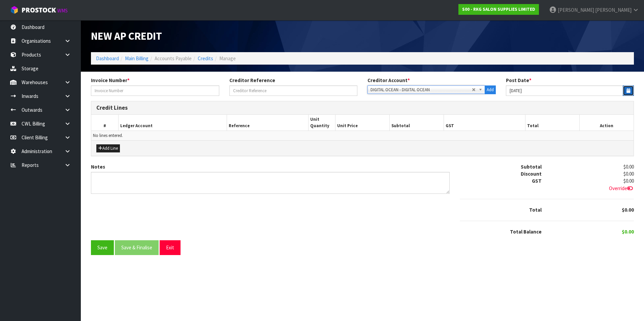
click at [631, 89] on button "button" at bounding box center [628, 91] width 11 height 10
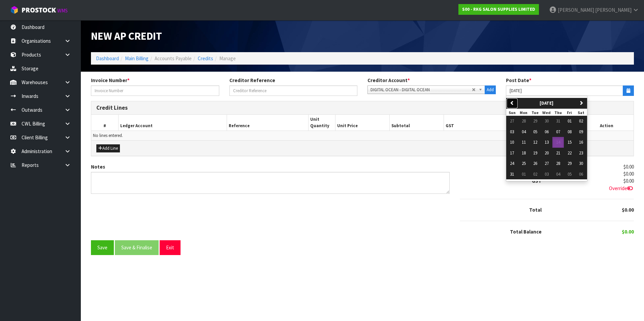
click at [506, 102] on button "previous" at bounding box center [512, 103] width 12 height 11
click at [536, 122] on span "01" at bounding box center [535, 121] width 4 height 6
type input "[DATE]"
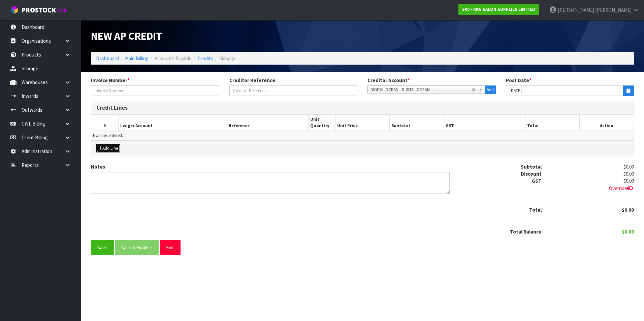
click at [114, 149] on button "Add Line" at bounding box center [108, 148] width 24 height 8
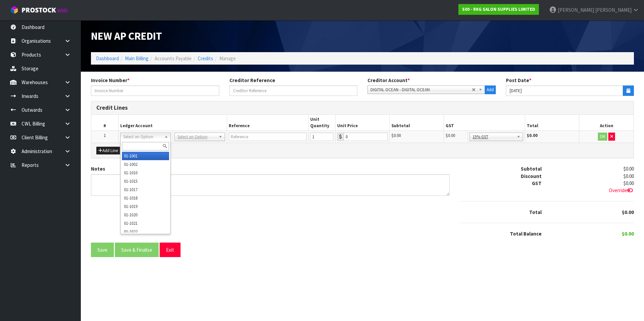
click at [148, 146] on input "text" at bounding box center [145, 146] width 47 height 8
type input "9540"
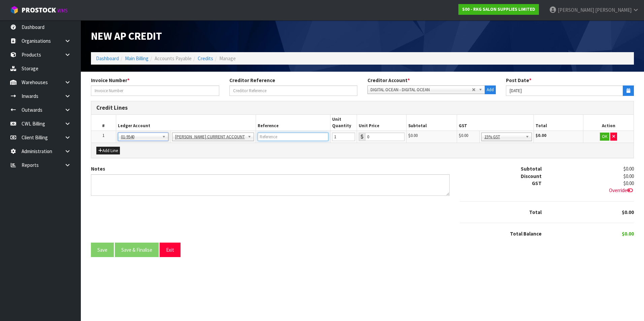
drag, startPoint x: 252, startPoint y: 139, endPoint x: 249, endPoint y: 134, distance: 5.9
click at [258, 138] on input "text" at bounding box center [293, 137] width 71 height 8
type input "DIGITAL OCEAN"
type input "780.81"
drag, startPoint x: 523, startPoint y: 173, endPoint x: 583, endPoint y: 158, distance: 61.9
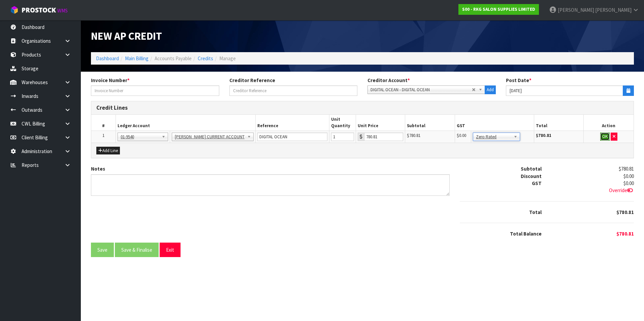
click at [602, 138] on button "OK" at bounding box center [604, 137] width 9 height 8
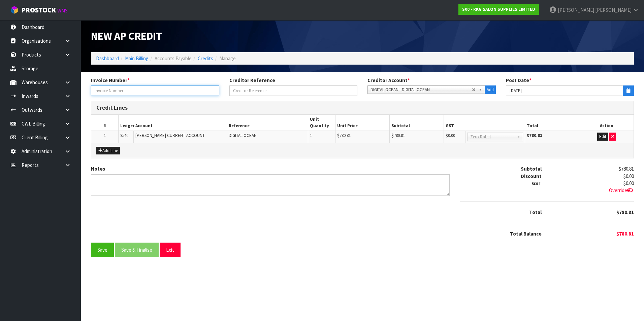
click at [123, 92] on input "text" at bounding box center [155, 91] width 128 height 10
type input "[DATE]"
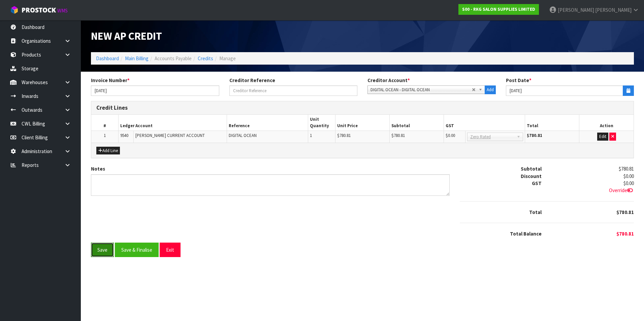
click at [99, 250] on button "Save" at bounding box center [102, 250] width 23 height 14
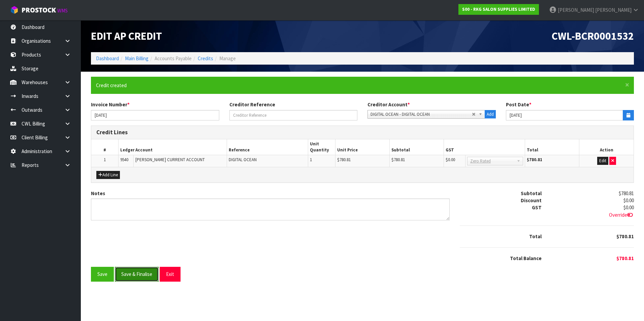
click at [131, 272] on button "Save & Finalise" at bounding box center [137, 274] width 44 height 14
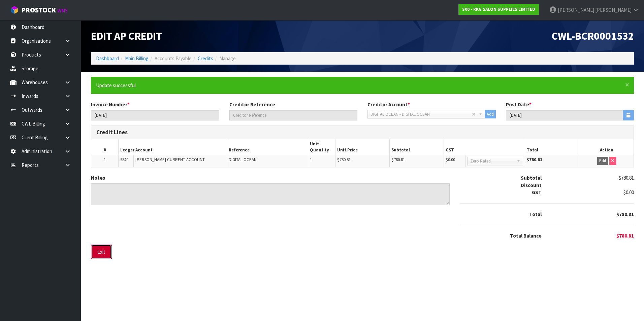
click at [102, 252] on button "Exit" at bounding box center [101, 252] width 21 height 14
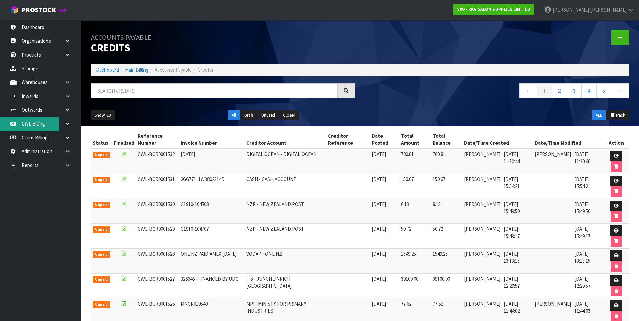
click at [45, 126] on link "CWL Billing" at bounding box center [40, 124] width 81 height 14
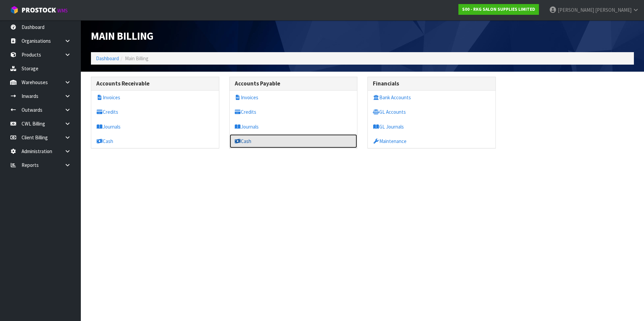
click at [256, 140] on link "Cash" at bounding box center [294, 141] width 128 height 14
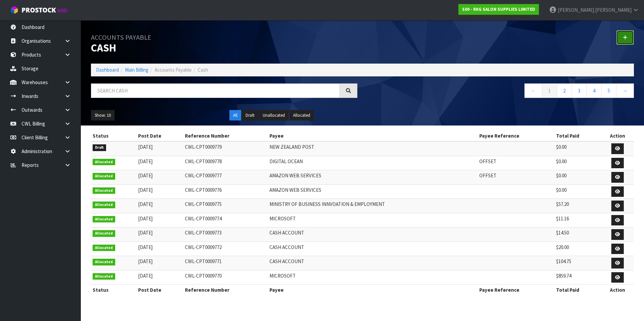
click at [624, 38] on icon at bounding box center [625, 37] width 5 height 5
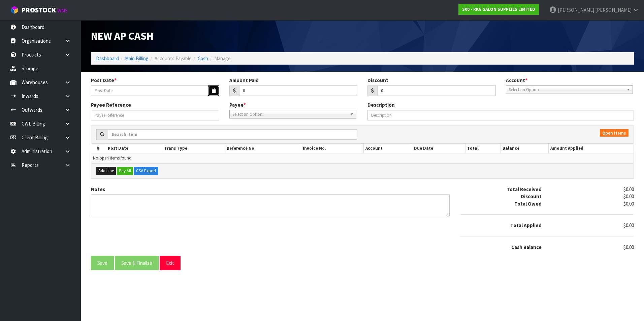
click at [210, 91] on button "button" at bounding box center [213, 91] width 11 height 10
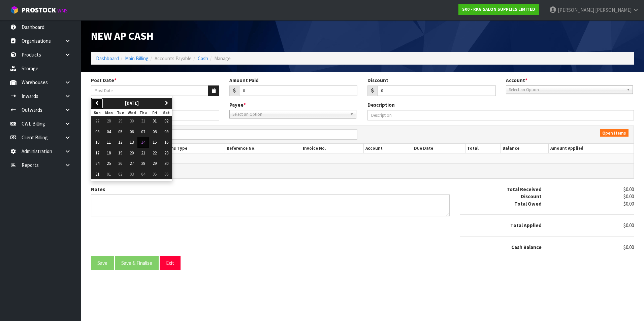
click at [99, 102] on icon "button" at bounding box center [97, 103] width 4 height 4
drag, startPoint x: 120, startPoint y: 121, endPoint x: 130, endPoint y: 119, distance: 10.2
click at [121, 120] on span "01" at bounding box center [120, 121] width 4 height 6
type input "[DATE]"
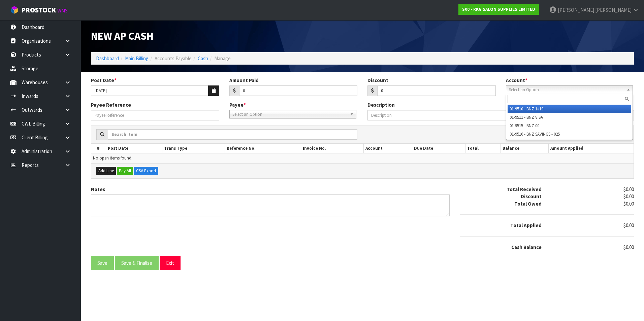
click at [551, 91] on span "Select an Option" at bounding box center [566, 90] width 115 height 8
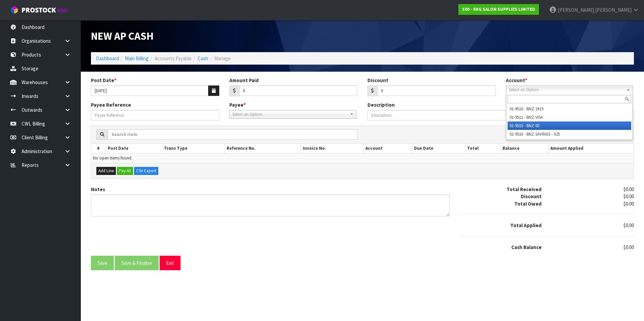
drag, startPoint x: 542, startPoint y: 124, endPoint x: 529, endPoint y: 124, distance: 13.1
click at [539, 124] on li "01-9515 - BNZ 00" at bounding box center [569, 126] width 124 height 8
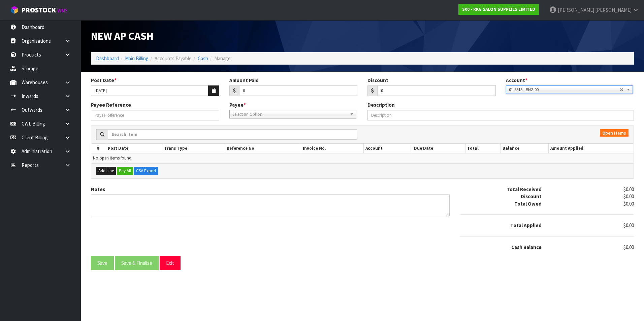
click at [285, 114] on span "Select an Option" at bounding box center [289, 114] width 115 height 8
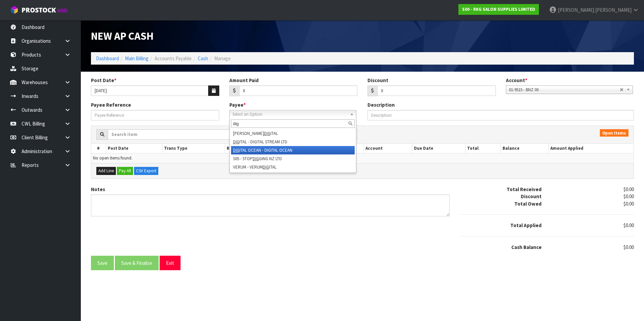
type input "dig"
click at [282, 151] on li "DIG ITAL OCEAN - DIGITAL OCEAN" at bounding box center [293, 150] width 124 height 8
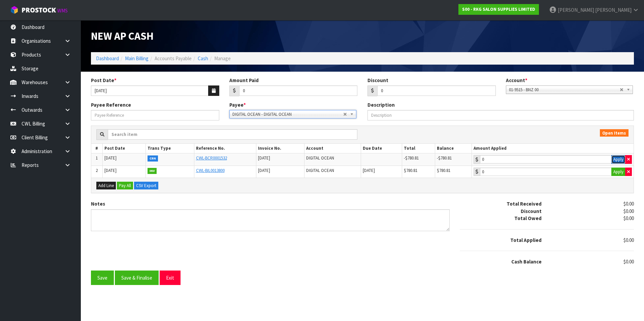
click at [617, 158] on button "Apply" at bounding box center [618, 159] width 14 height 9
type input "-780.81"
click at [617, 173] on button "Apply" at bounding box center [618, 172] width 14 height 9
type input "780.81"
click at [141, 277] on button "Save & Finalise" at bounding box center [137, 278] width 44 height 14
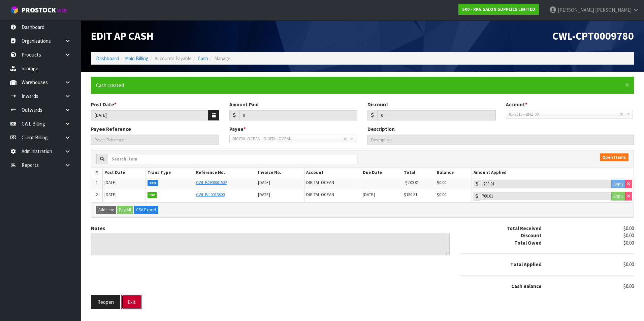
click at [132, 301] on button "Exit" at bounding box center [131, 302] width 21 height 14
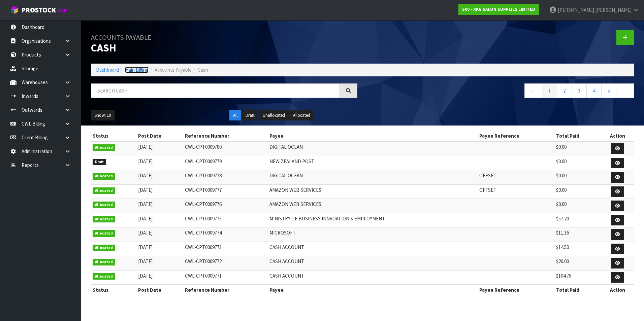
click at [142, 69] on link "Main Billing" at bounding box center [137, 70] width 24 height 6
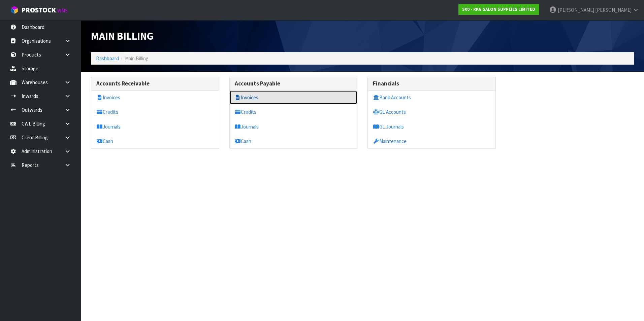
click at [261, 98] on link "Invoices" at bounding box center [294, 98] width 128 height 14
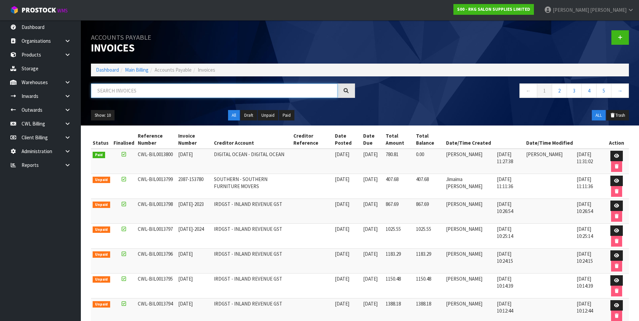
click at [138, 86] on input "text" at bounding box center [214, 91] width 246 height 14
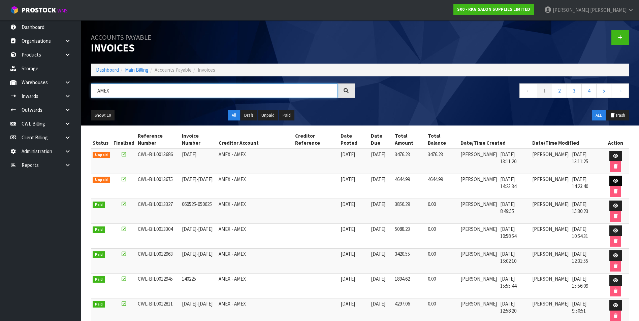
type input "AMEX"
click at [615, 180] on icon at bounding box center [615, 181] width 5 height 4
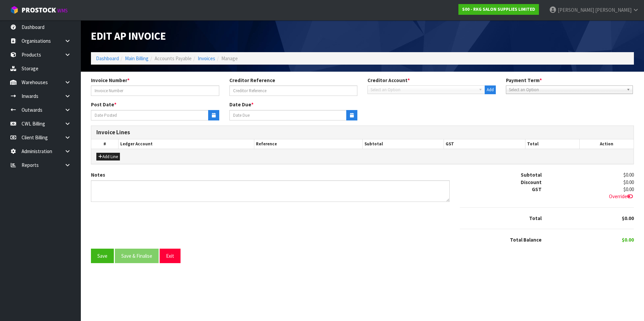
type input "[DATE]-[DATE]"
type input "[DATE]"
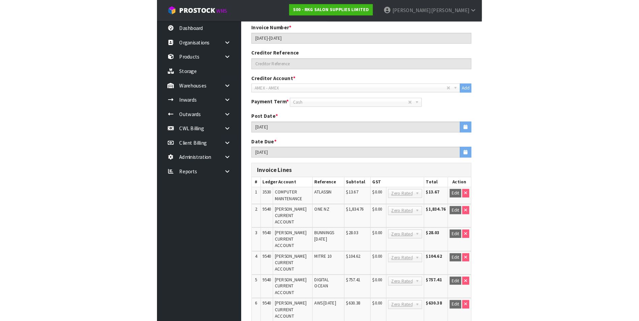
scroll to position [54, 0]
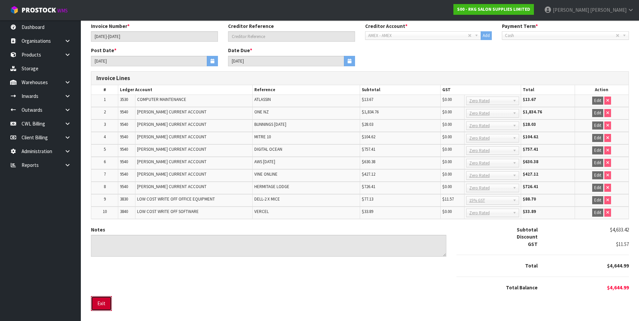
click at [105, 303] on button "Exit" at bounding box center [101, 303] width 21 height 14
